Goal: Find contact information: Find contact information

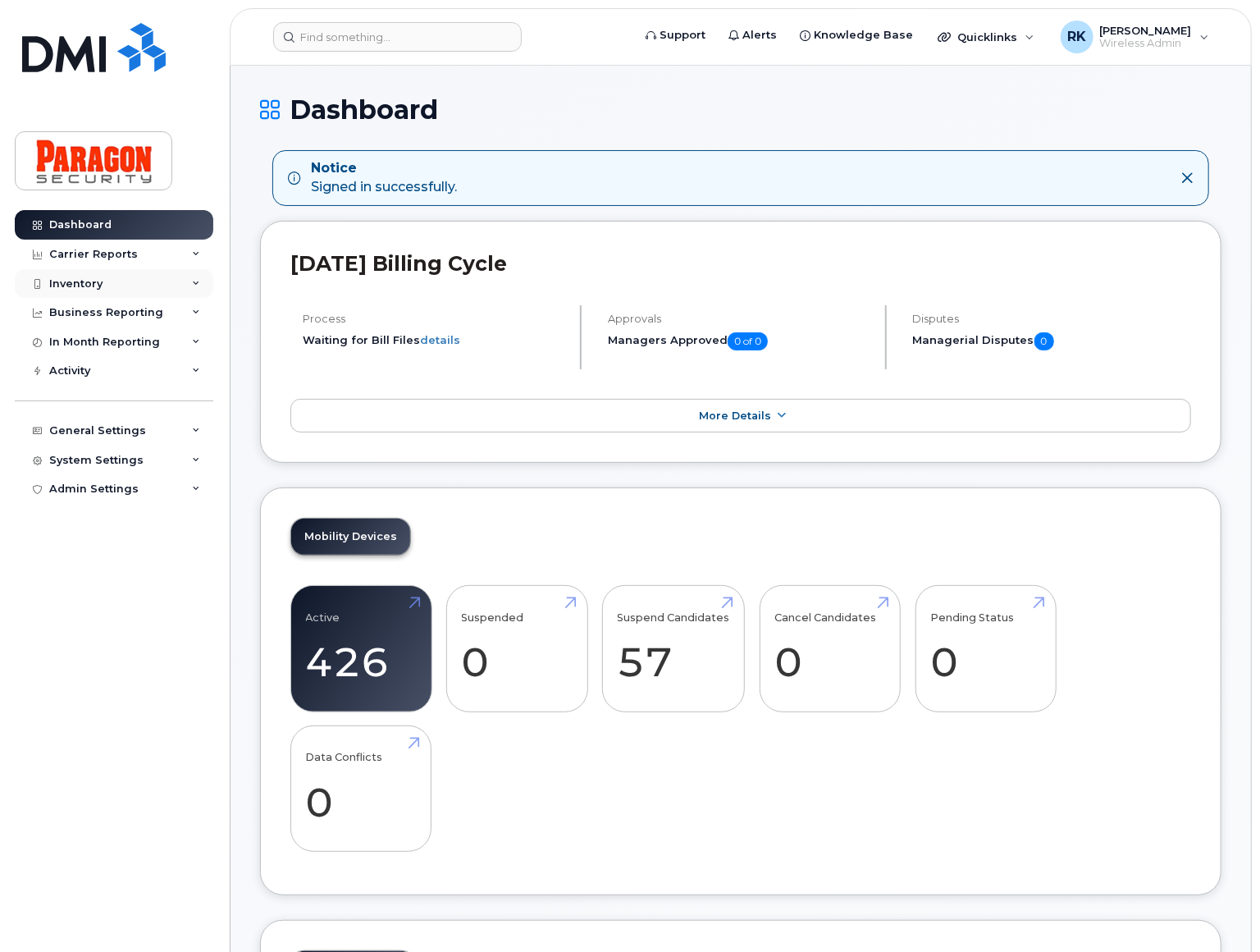
click at [113, 277] on div "Inventory" at bounding box center [113, 284] width 198 height 30
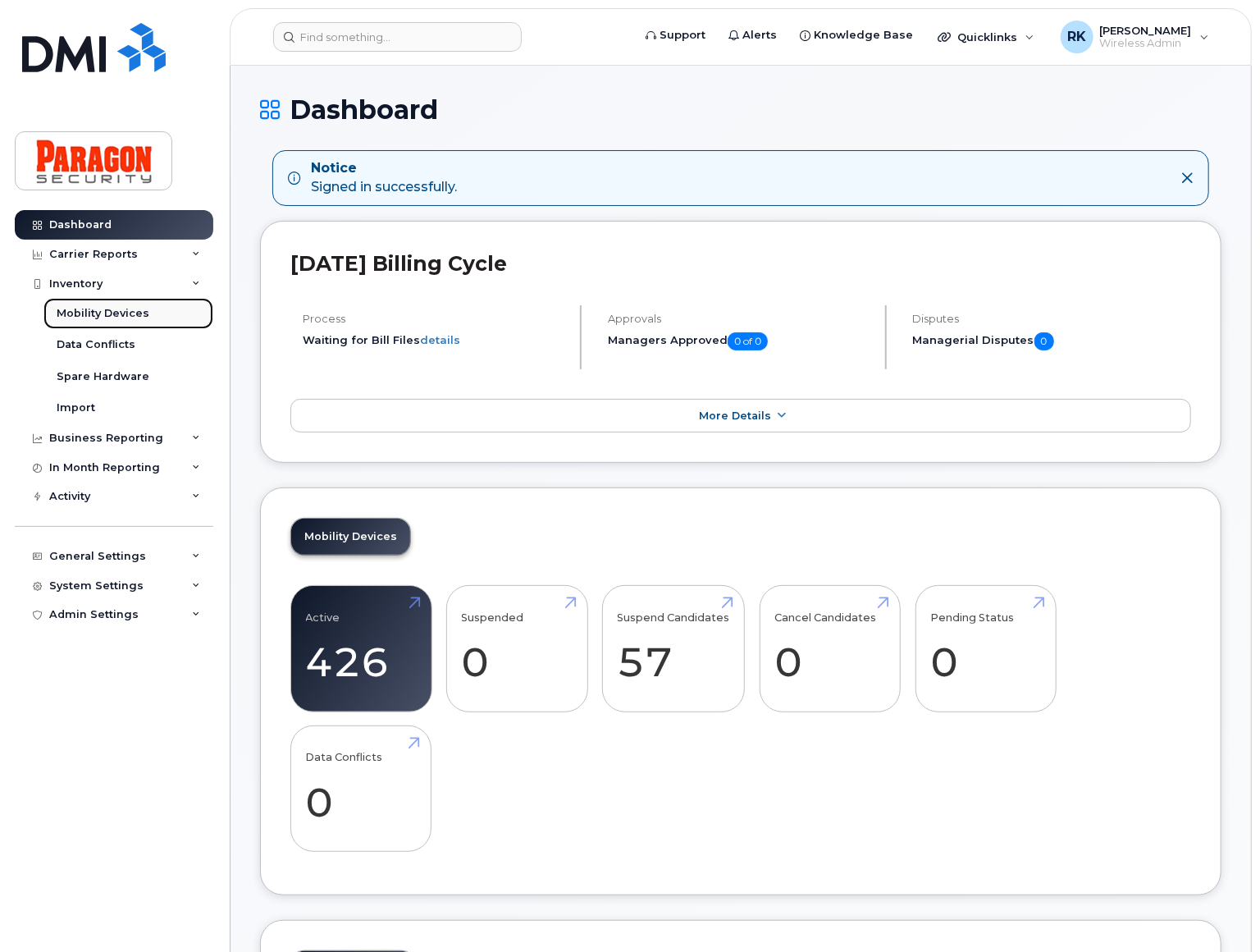
click at [150, 313] on link "Mobility Devices" at bounding box center [128, 314] width 170 height 31
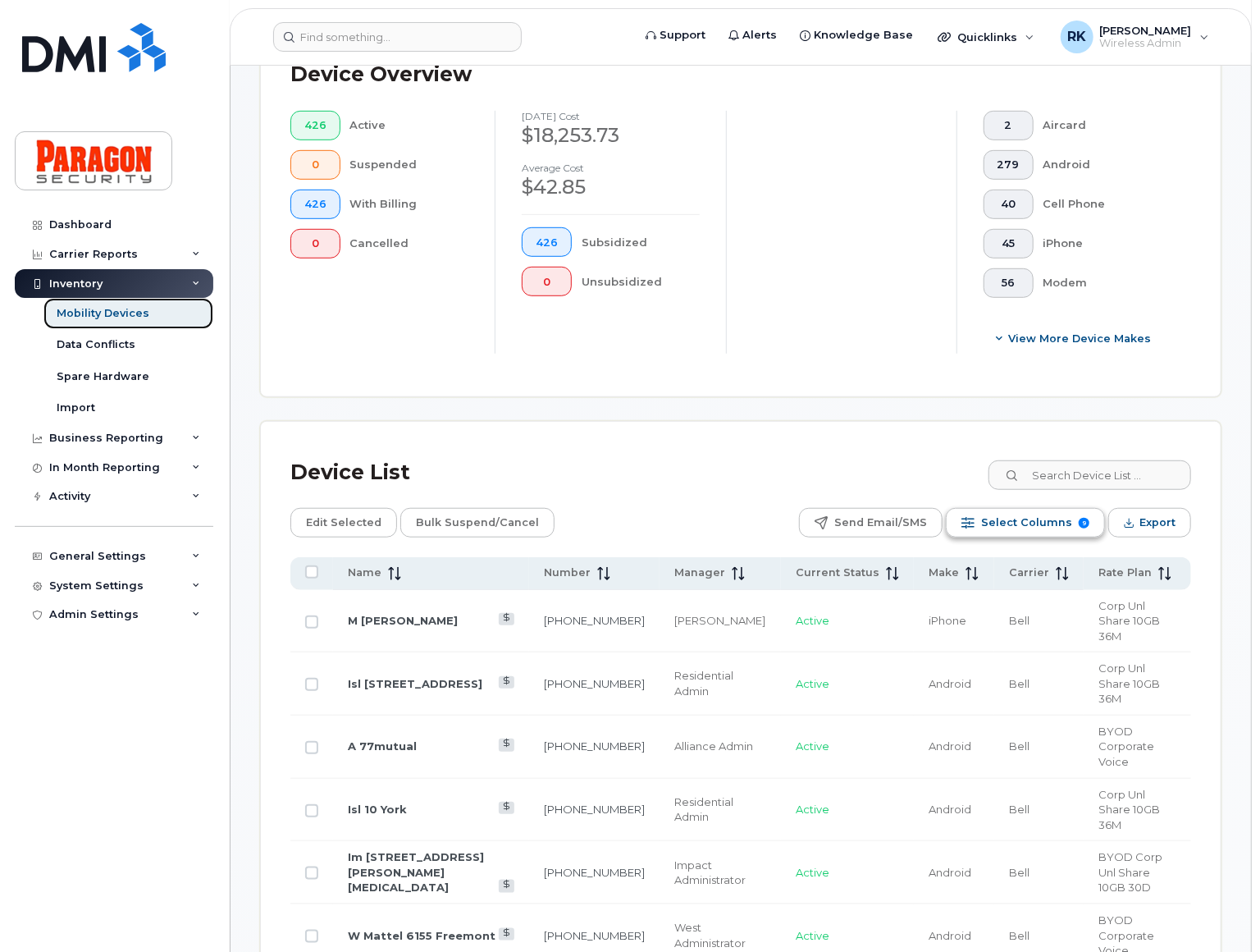
scroll to position [522, 0]
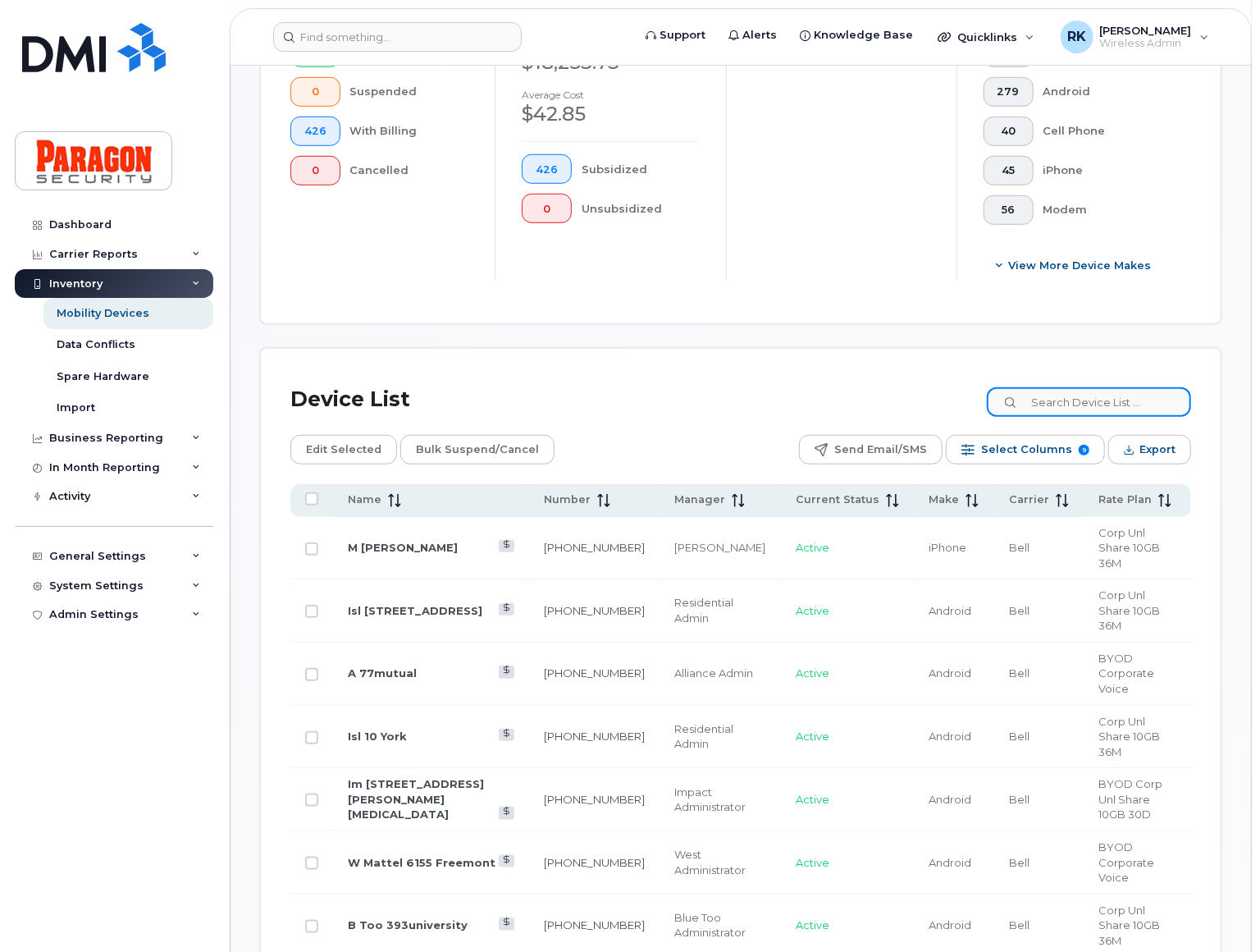
click at [1086, 399] on input at bounding box center [1088, 402] width 204 height 30
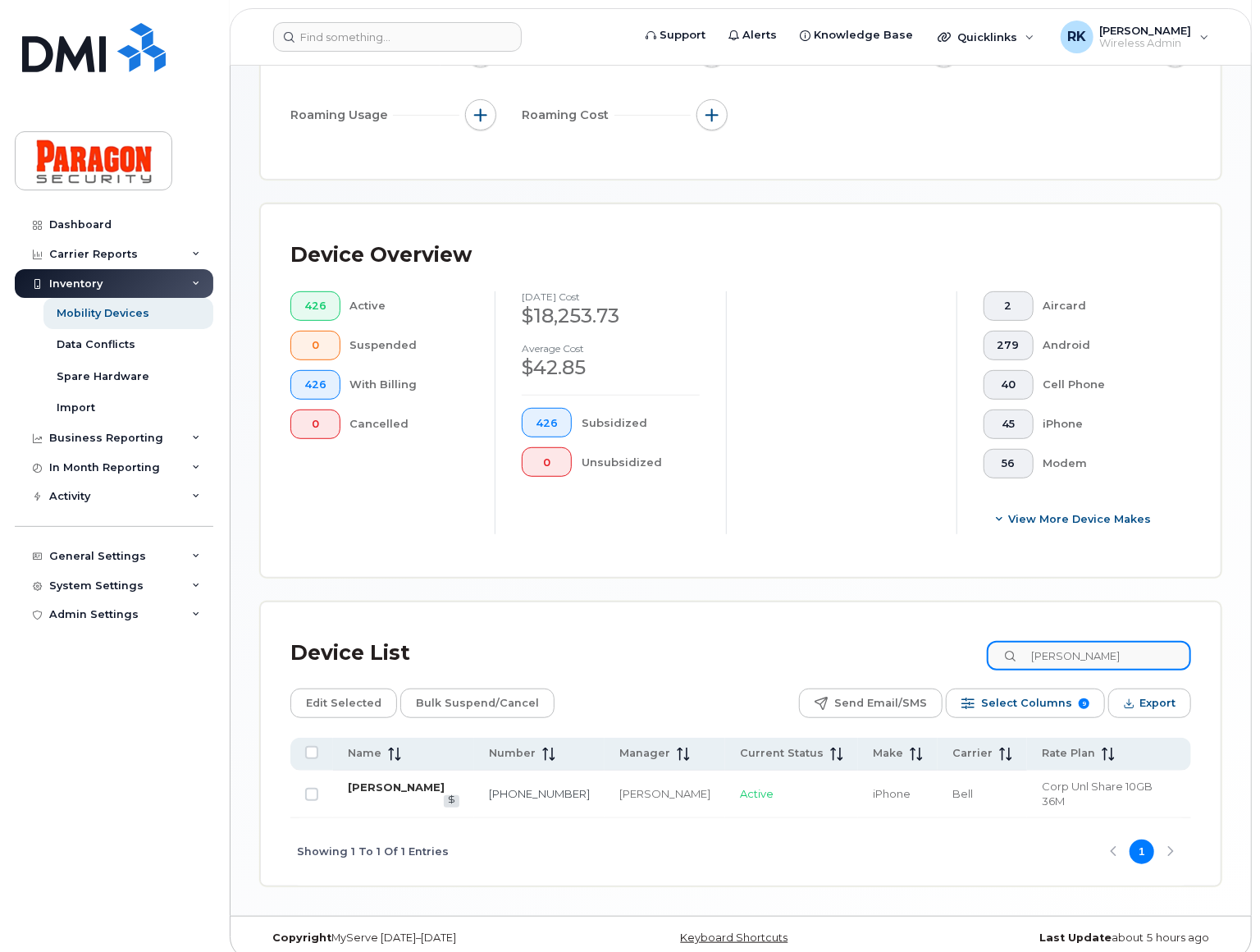
type input "ahmad"
click at [389, 783] on link "[PERSON_NAME]" at bounding box center [396, 787] width 97 height 13
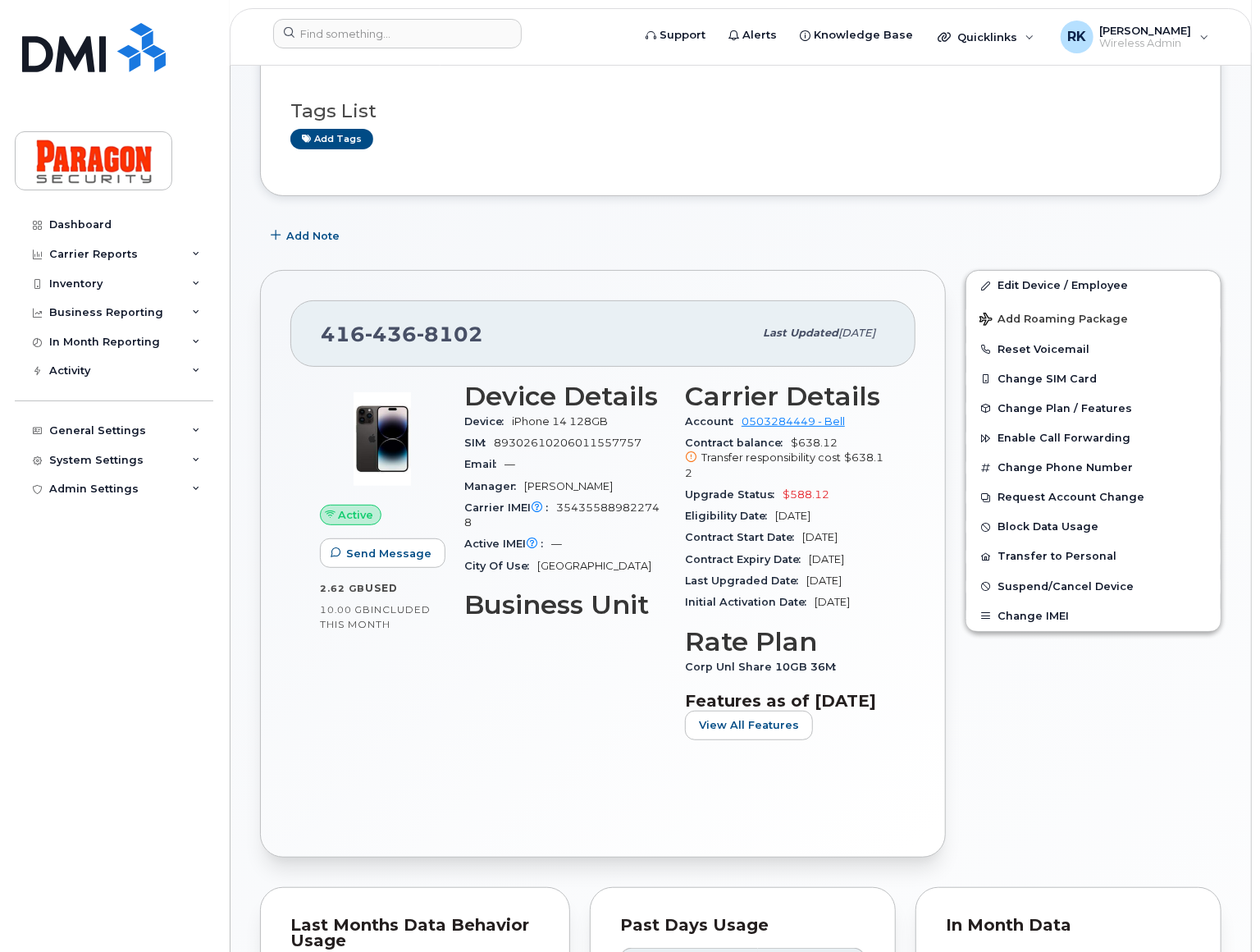
scroll to position [149, 0]
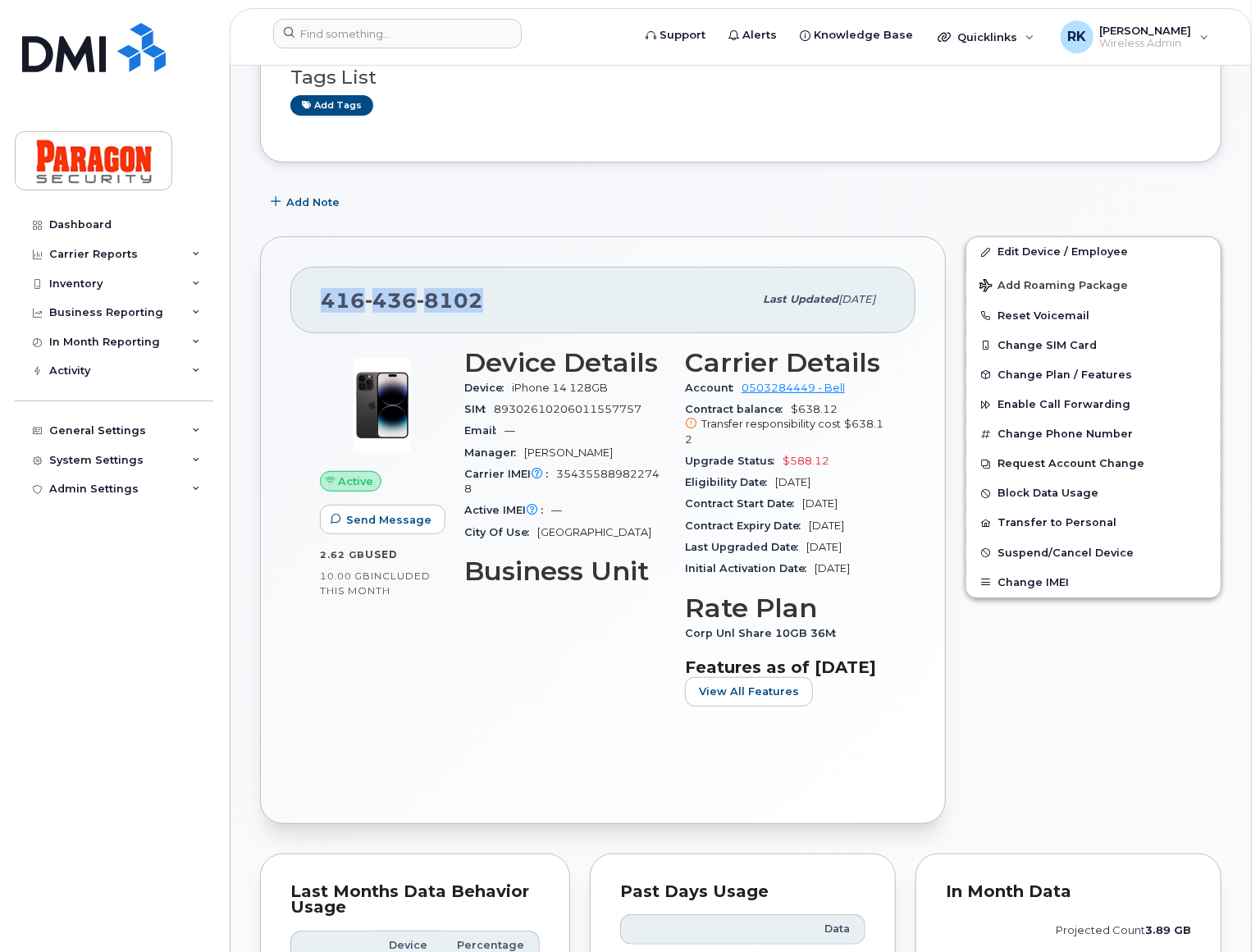
drag, startPoint x: 324, startPoint y: 296, endPoint x: 488, endPoint y: 295, distance: 164.0
click at [488, 295] on div "[PHONE_NUMBER]" at bounding box center [537, 299] width 433 height 34
copy span "[PHONE_NUMBER]"
